Goal: Task Accomplishment & Management: Complete application form

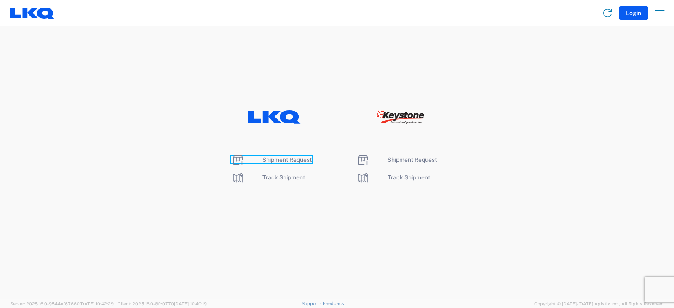
click at [285, 160] on span "Shipment Request" at bounding box center [286, 159] width 49 height 7
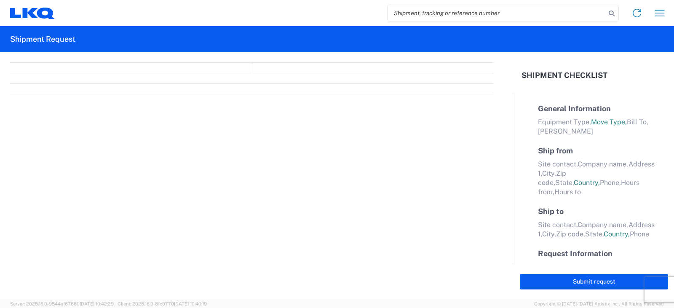
select select "FULL"
select select "LBS"
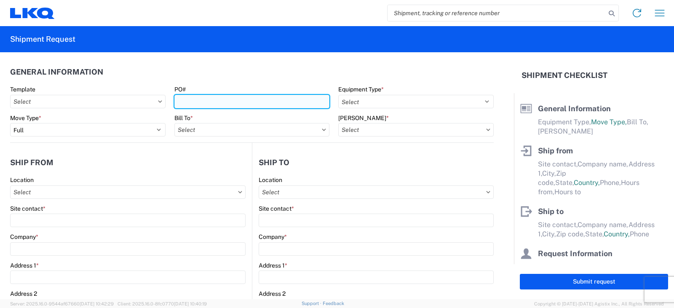
click at [200, 102] on input "PO#" at bounding box center [251, 101] width 155 height 13
type input "[PERSON_NAME] FT 8/15"
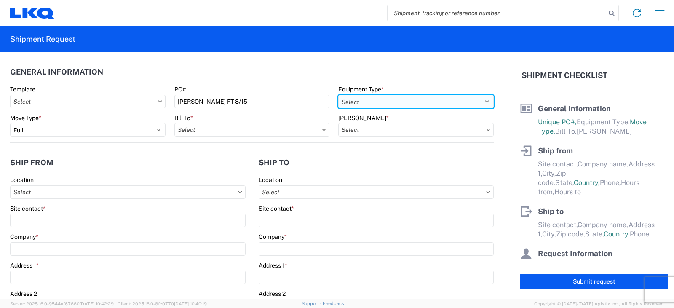
click at [360, 100] on select "Select 53’ Dry Van Flatbed Dropdeck (van) Lowboy (flatbed) Rail" at bounding box center [415, 101] width 155 height 13
select select "STDV"
click at [338, 95] on select "Select 53’ Dry Van Flatbed Dropdeck (van) Lowboy (flatbed) Rail" at bounding box center [415, 101] width 155 height 13
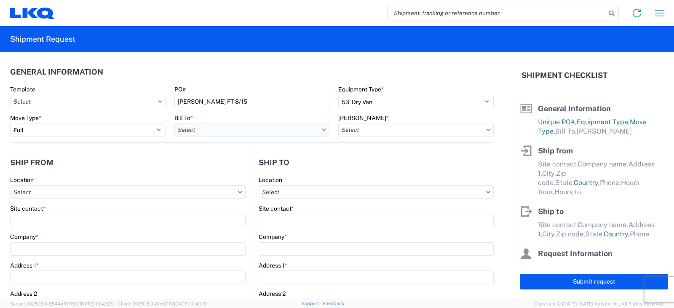
click at [205, 130] on input "Bill To *" at bounding box center [251, 129] width 155 height 13
type input "3238"
click at [209, 167] on div "3238 - Huntington IDC" at bounding box center [247, 166] width 147 height 13
type input "3238 - Huntington IDC"
click at [347, 128] on input "[PERSON_NAME] *" at bounding box center [415, 129] width 155 height 13
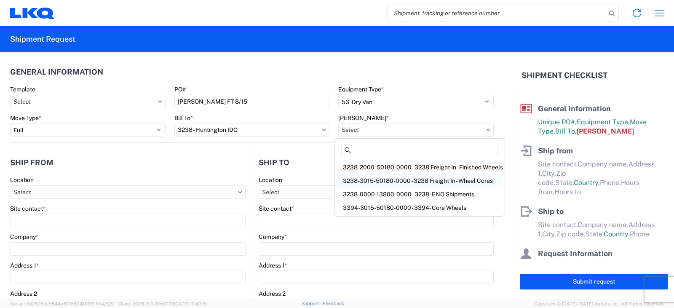
click at [352, 180] on div "3238-3015-50180-0000 - 3238 Freight In - Wheel Cores" at bounding box center [419, 180] width 167 height 13
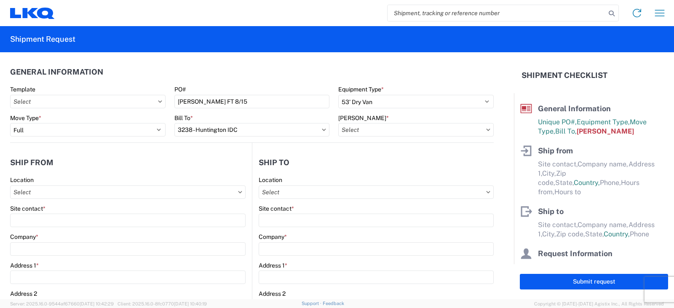
type input "3238-3015-50180-0000 - 3238 Freight In - Wheel Cores"
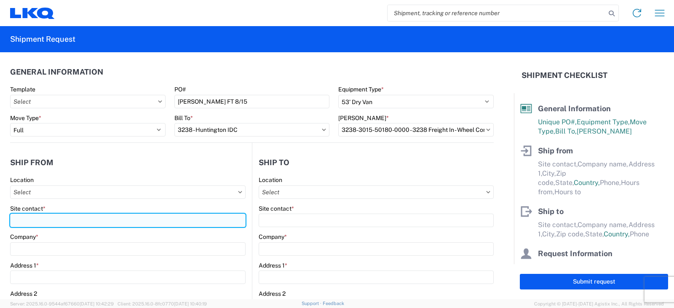
click at [22, 221] on input "Site contact *" at bounding box center [127, 219] width 235 height 13
type input "BEN HERNANDEZ"
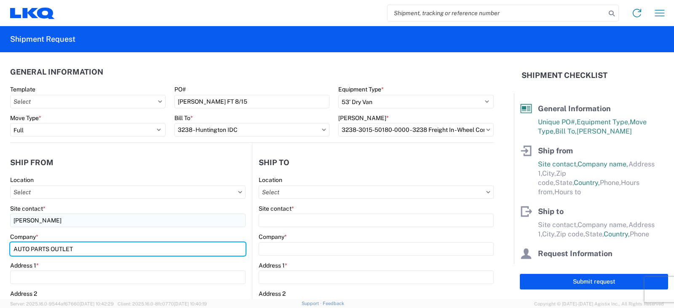
type input "AUTO PARTS OUTLET"
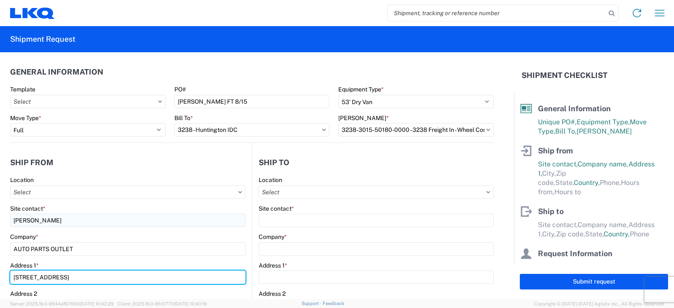
type input "3949 W VAN BUREN STREET"
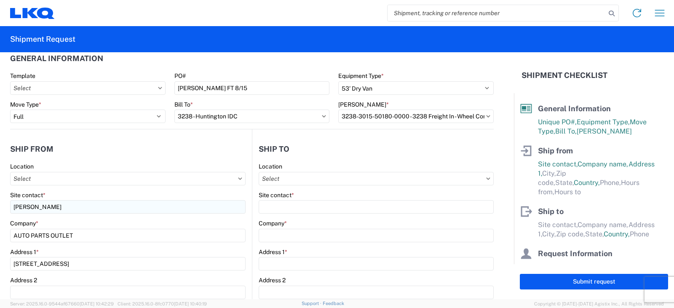
scroll to position [158, 0]
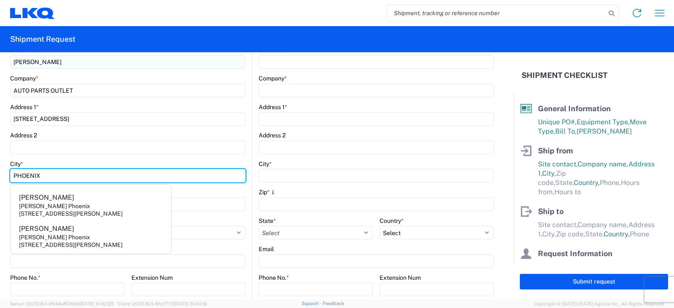
type input "PHOENIX"
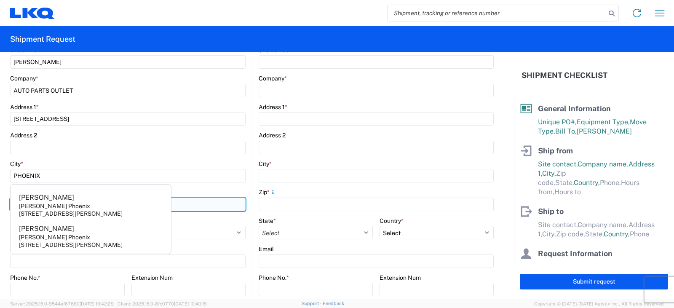
click at [184, 205] on input "Zip *" at bounding box center [127, 203] width 235 height 13
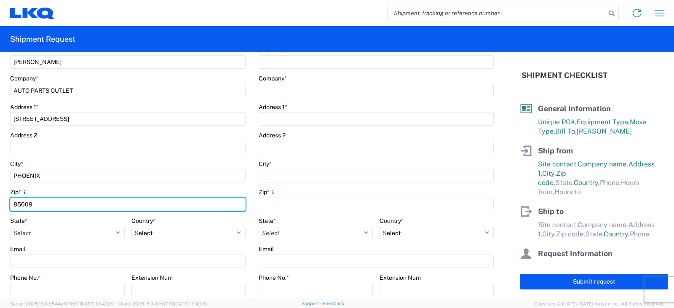
type input "85009"
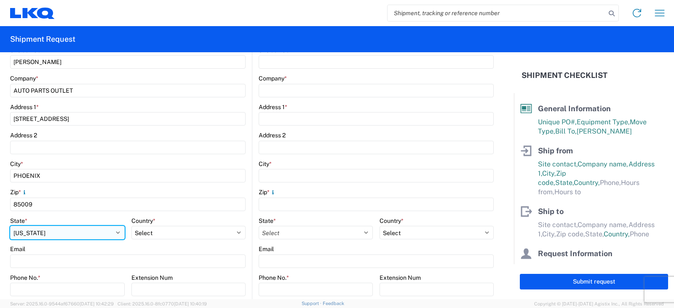
click at [115, 234] on select "Select Alabama Alaska Arizona Arkansas Armed Forces Americas Armed Forces Europ…" at bounding box center [67, 232] width 115 height 13
select select "AZ"
click at [10, 226] on select "Select Alabama Alaska Arizona Arkansas Armed Forces Americas Armed Forces Europ…" at bounding box center [67, 232] width 115 height 13
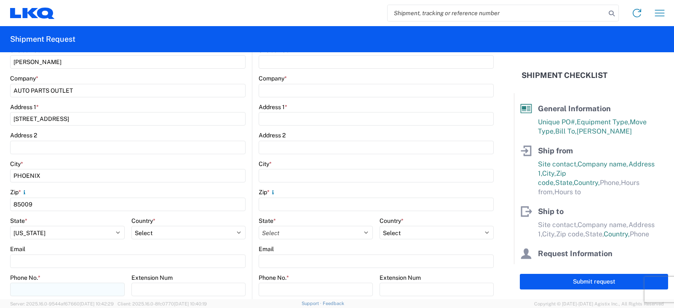
scroll to position [200, 0]
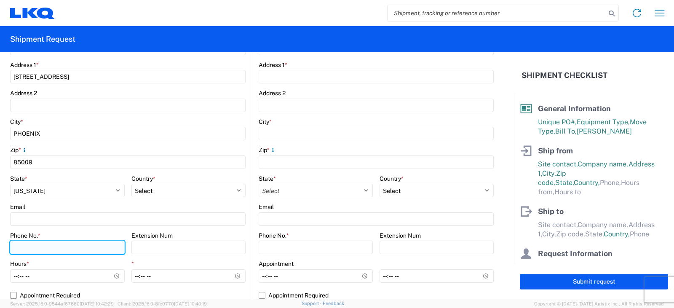
click at [18, 248] on input "Phone No. *" at bounding box center [67, 246] width 115 height 13
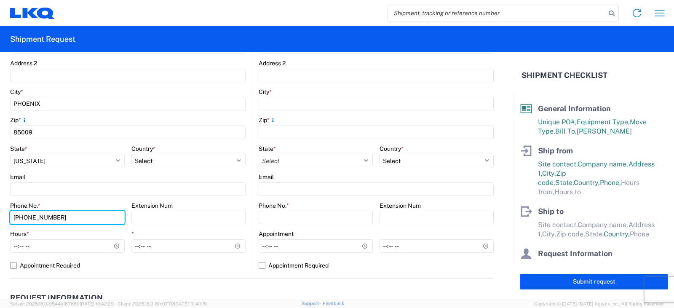
scroll to position [285, 0]
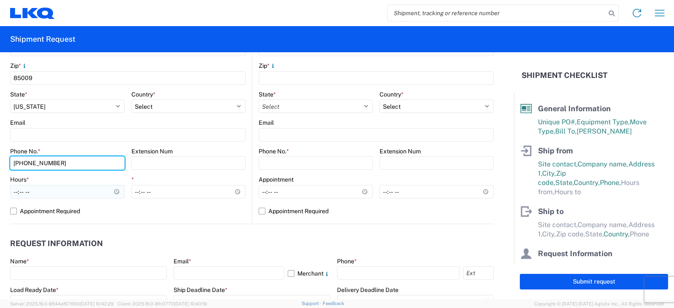
type input "480-703-8406"
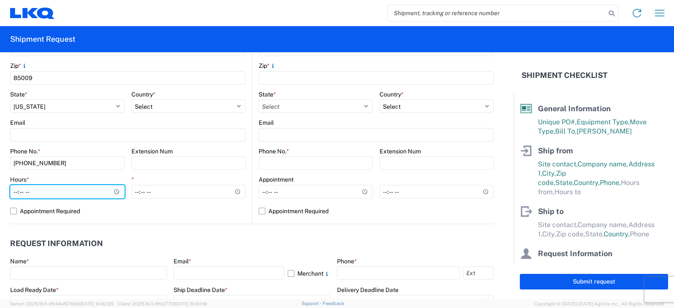
click at [16, 192] on input "Hours *" at bounding box center [67, 191] width 115 height 13
type input "08:00"
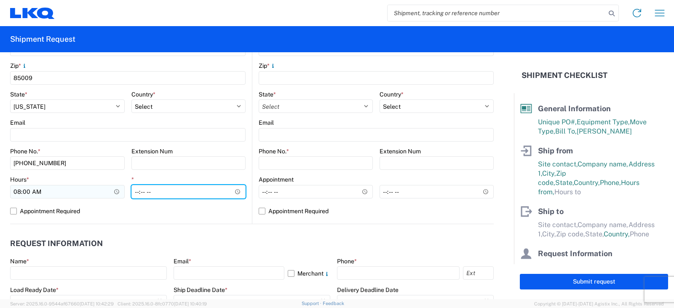
type input "11:00"
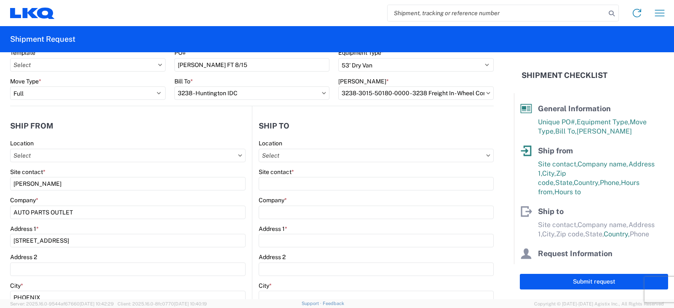
scroll to position [0, 0]
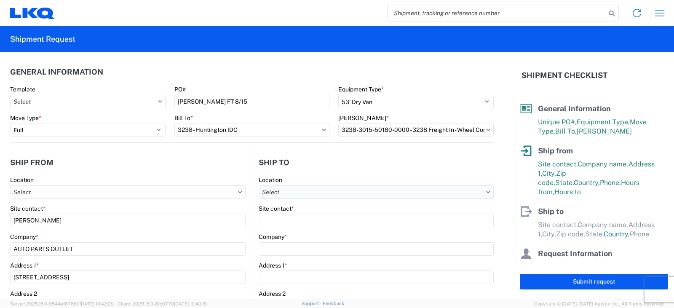
click at [263, 192] on input "Location" at bounding box center [376, 191] width 235 height 13
type input "3238"
click at [301, 230] on div "3238 - Huntington IDC" at bounding box center [331, 229] width 147 height 13
type input "3238 - Huntington IDC"
type input "LKQ Corporation"
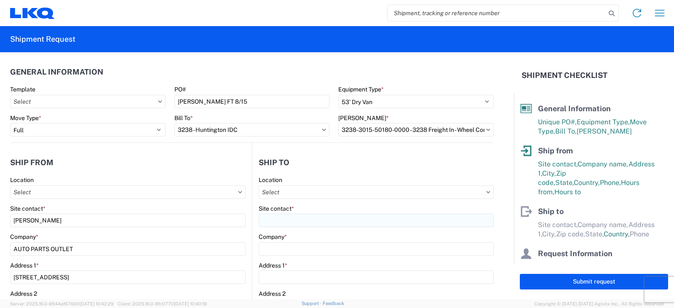
type input "1870 Riverfork Drive W"
type input "Huntington"
type input "46750"
select select "US"
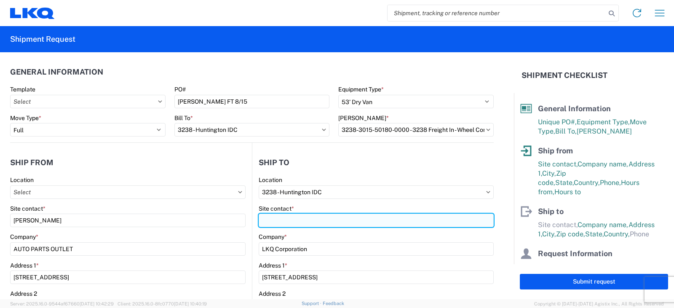
click at [275, 219] on input "Site contact *" at bounding box center [376, 219] width 235 height 13
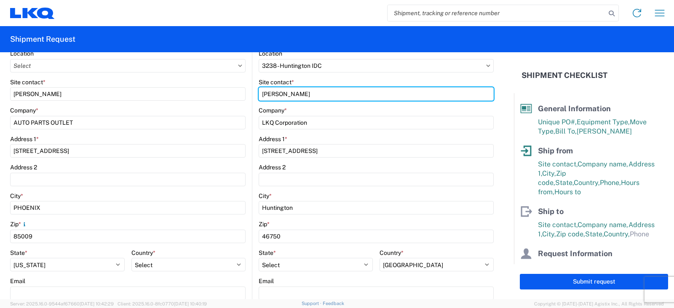
scroll to position [211, 0]
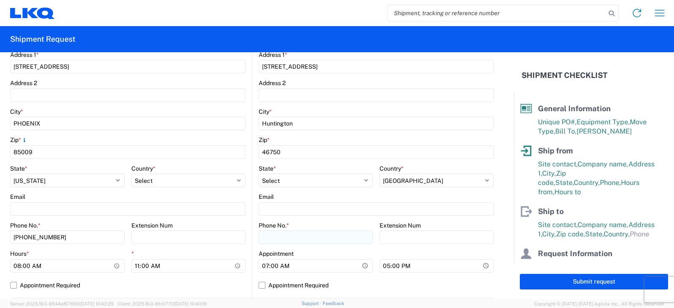
type input "DEE SNEAD"
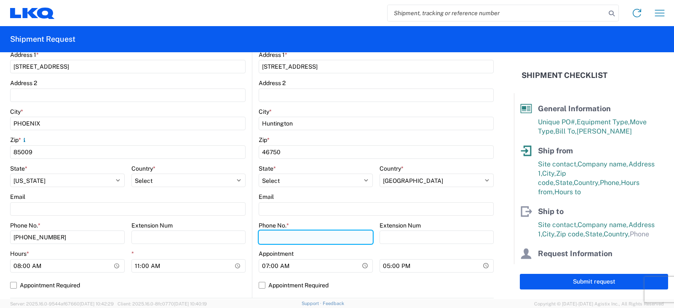
click at [264, 237] on input "Phone No. *" at bounding box center [316, 236] width 114 height 13
type input "260-359-7402"
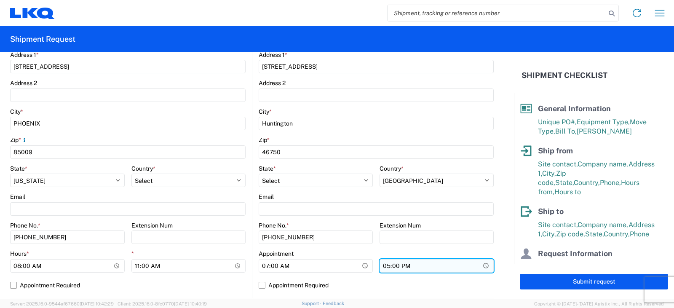
click at [383, 266] on input "17:00" at bounding box center [436, 265] width 114 height 13
type input "15:00"
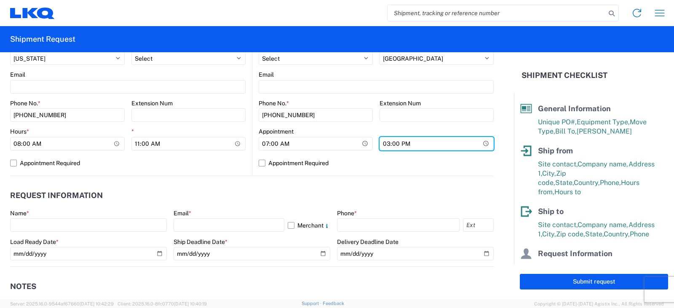
scroll to position [379, 0]
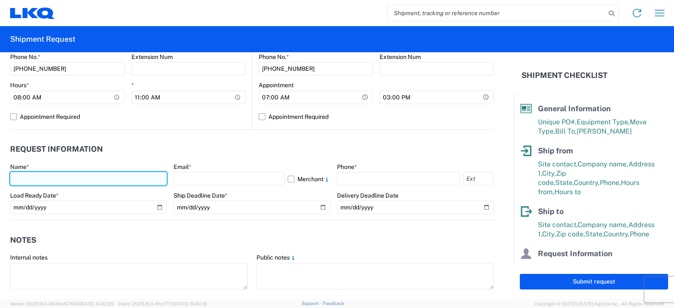
click at [27, 178] on input "text" at bounding box center [88, 178] width 157 height 13
type input "DEE SNEAD"
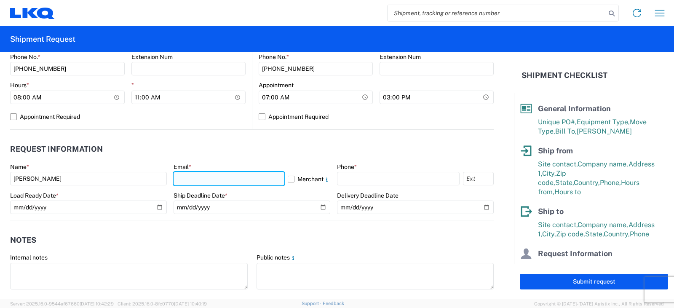
click at [192, 180] on input "text" at bounding box center [228, 178] width 111 height 13
type input "drsnead@lkqcorp.com"
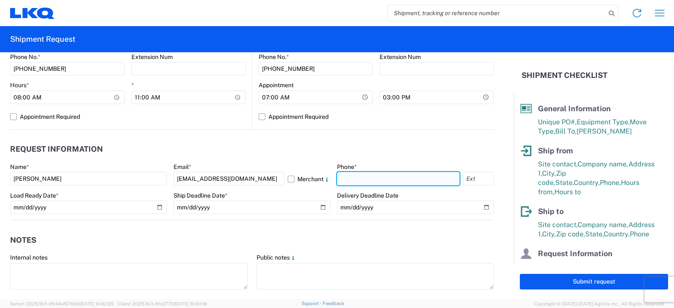
click at [349, 178] on input "text" at bounding box center [398, 178] width 123 height 13
type input "260-359-7402"
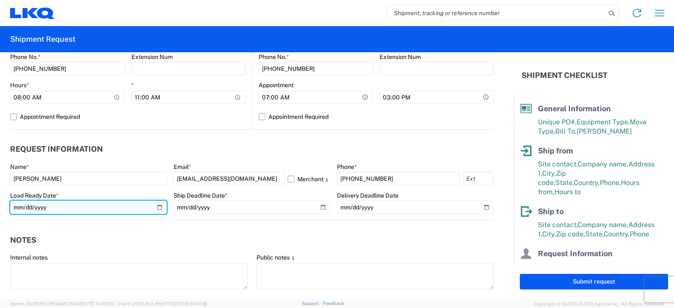
click at [158, 207] on input "date" at bounding box center [88, 206] width 157 height 13
type input "2025-08-15"
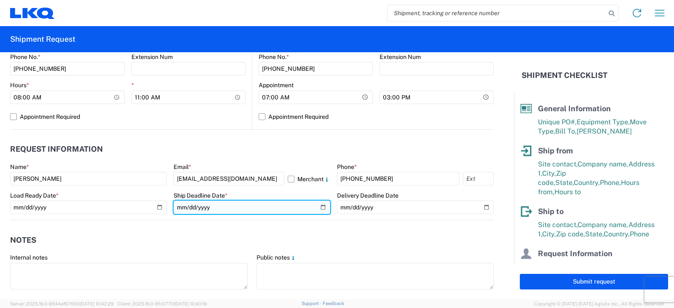
click at [321, 207] on input "date" at bounding box center [251, 206] width 157 height 13
type input "2025-08-15"
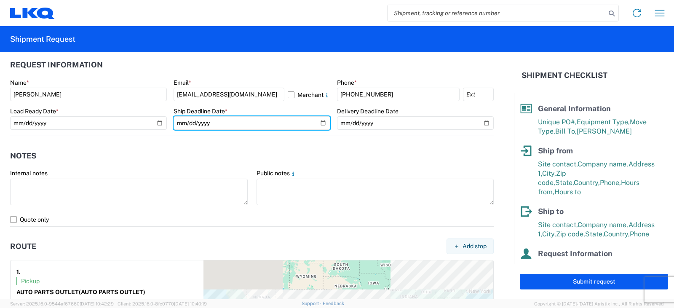
scroll to position [505, 0]
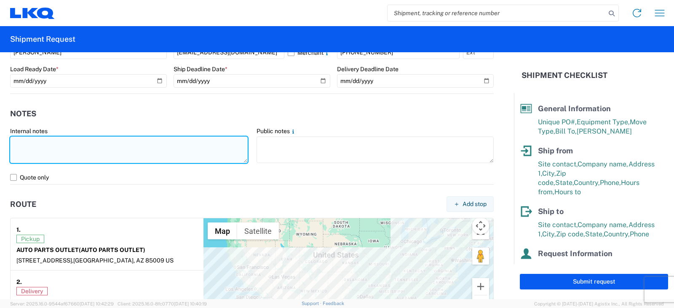
click at [20, 139] on textarea at bounding box center [128, 149] width 237 height 27
drag, startPoint x: 104, startPoint y: 152, endPoint x: 11, endPoint y: 144, distance: 93.8
click at [11, 144] on textarea "THIS LOAD MUST DELIVER BETWEEN 7AM AND 3PM. RECEIVER IS FCFS 7AM TO 3PM." at bounding box center [128, 149] width 237 height 27
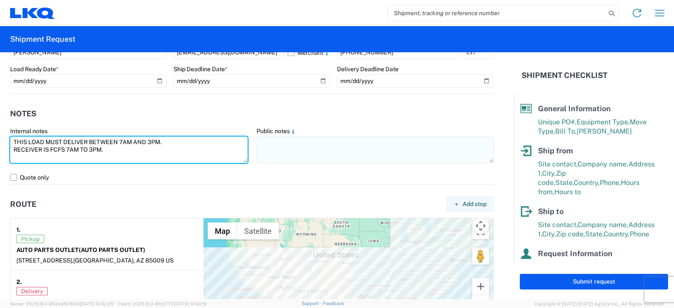
type textarea "THIS LOAD MUST DELIVER BETWEEN 7AM AND 3PM. RECEIVER IS FCFS 7AM TO 3PM."
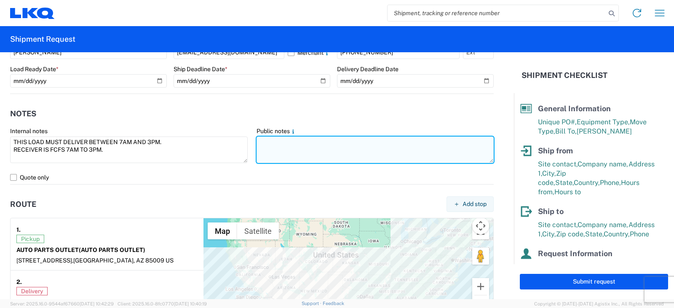
click at [259, 140] on textarea at bounding box center [374, 149] width 237 height 27
paste textarea "THIS LOAD MUST DELIVER BETWEEN 7AM AND 3PM. RECEIVER IS FCFS 7AM TO 3PM."
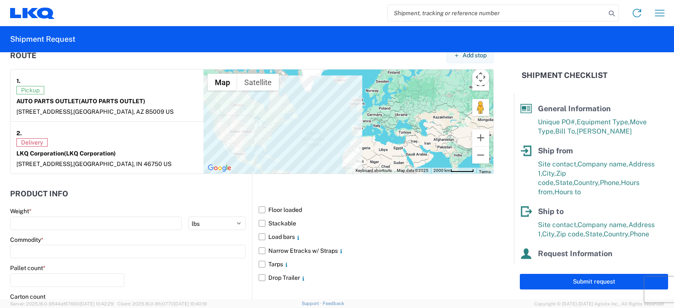
scroll to position [674, 0]
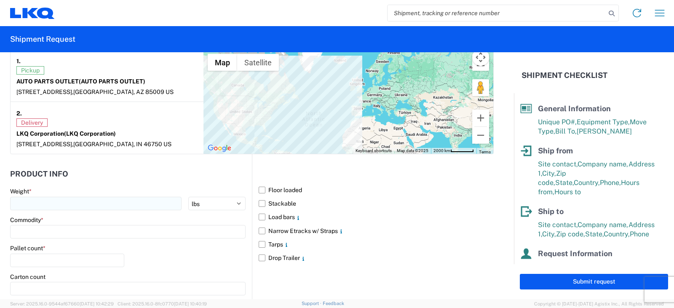
type textarea "THIS LOAD MUST DELIVER BETWEEN 7AM AND 3PM. RECEIVER IS FCFS 7AM TO 3PM."
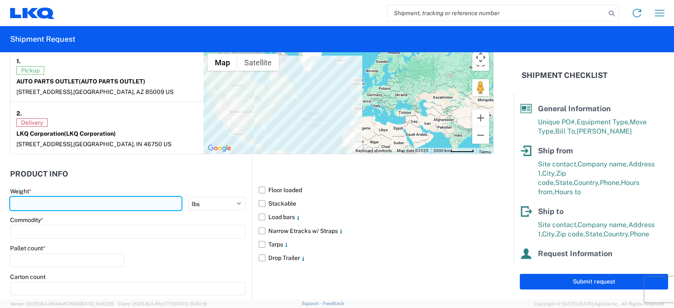
click at [23, 203] on input "number" at bounding box center [95, 203] width 171 height 13
type input "40000"
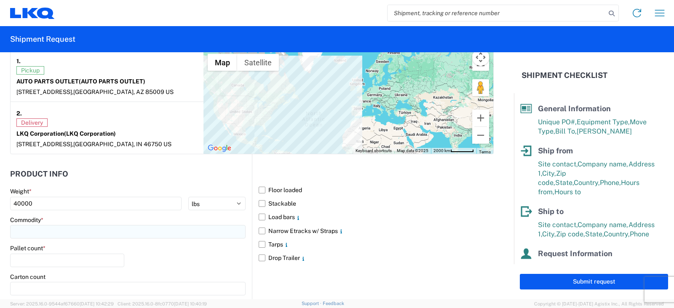
click at [32, 232] on input at bounding box center [127, 231] width 235 height 13
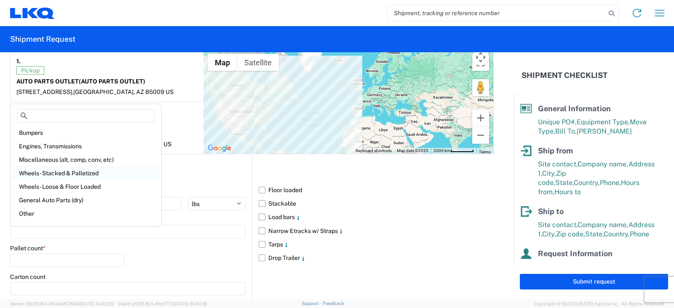
click at [58, 173] on div "Wheels - Stacked & Palletized" at bounding box center [85, 172] width 147 height 13
type input "Wheels - Stacked & Palletized"
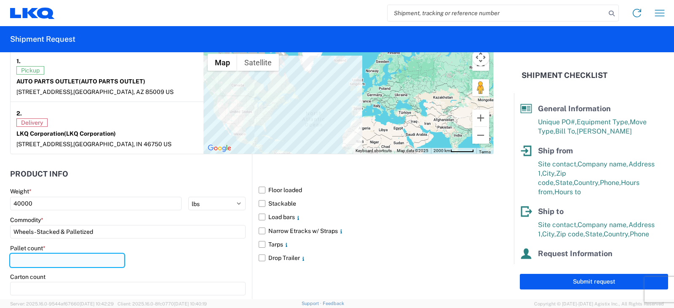
click at [30, 260] on input "number" at bounding box center [67, 259] width 114 height 13
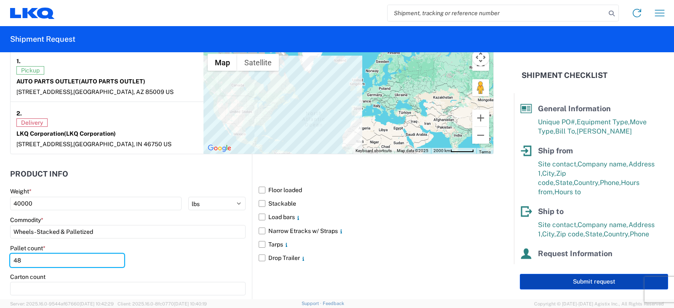
type input "48"
click at [610, 283] on button "Submit request" at bounding box center [594, 282] width 148 height 16
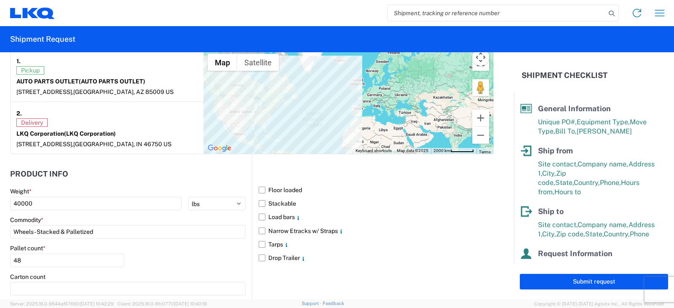
select select "US"
